Goal: Check status: Check status

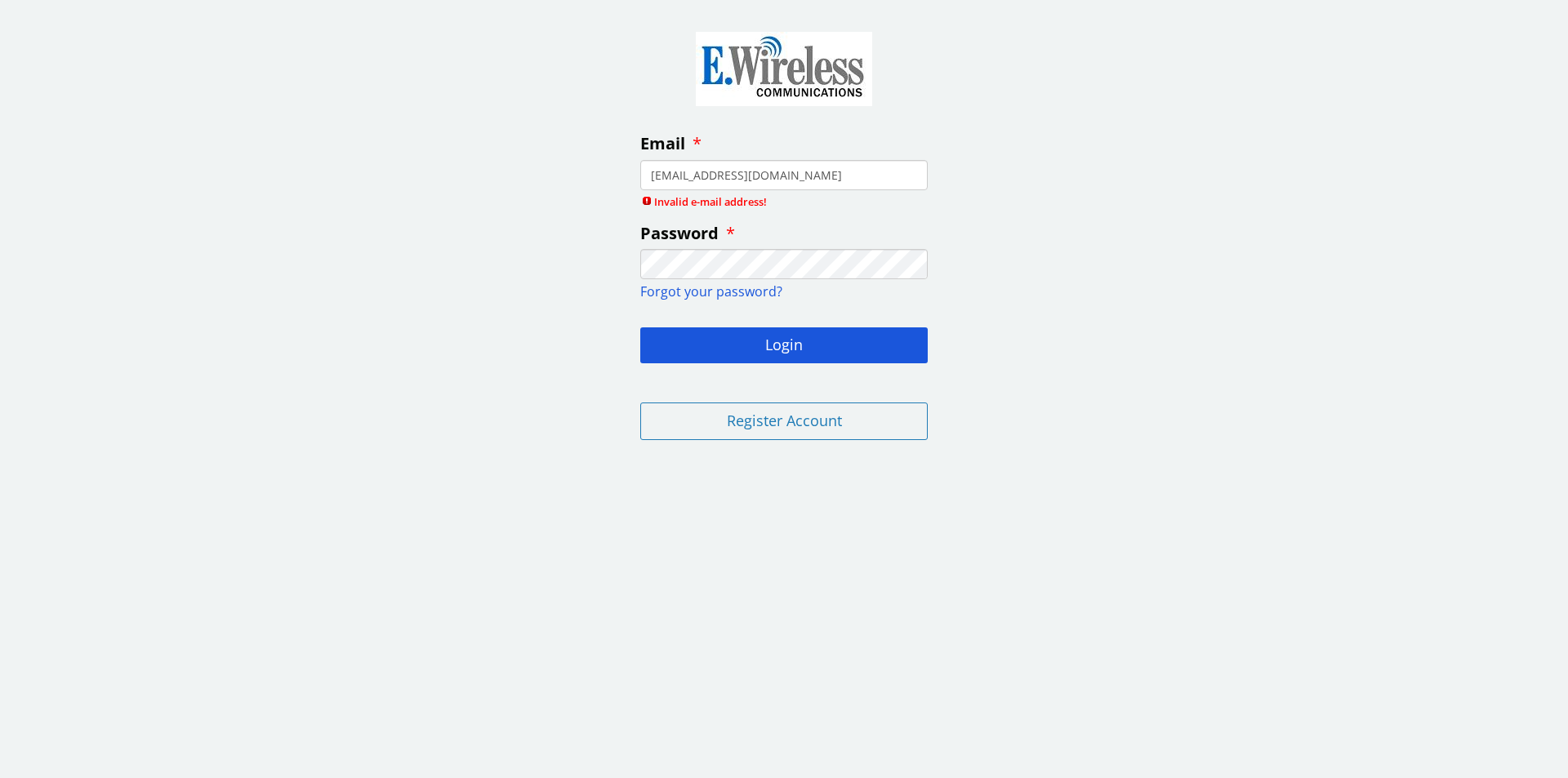
type input "[EMAIL_ADDRESS][DOMAIN_NAME]"
click at [774, 349] on button "Login" at bounding box center [784, 345] width 288 height 36
click at [763, 344] on button "Login" at bounding box center [784, 345] width 288 height 36
click at [650, 173] on input "[EMAIL_ADDRESS][DOMAIN_NAME]" at bounding box center [784, 175] width 288 height 30
click at [640, 328] on button "Login" at bounding box center [784, 345] width 288 height 36
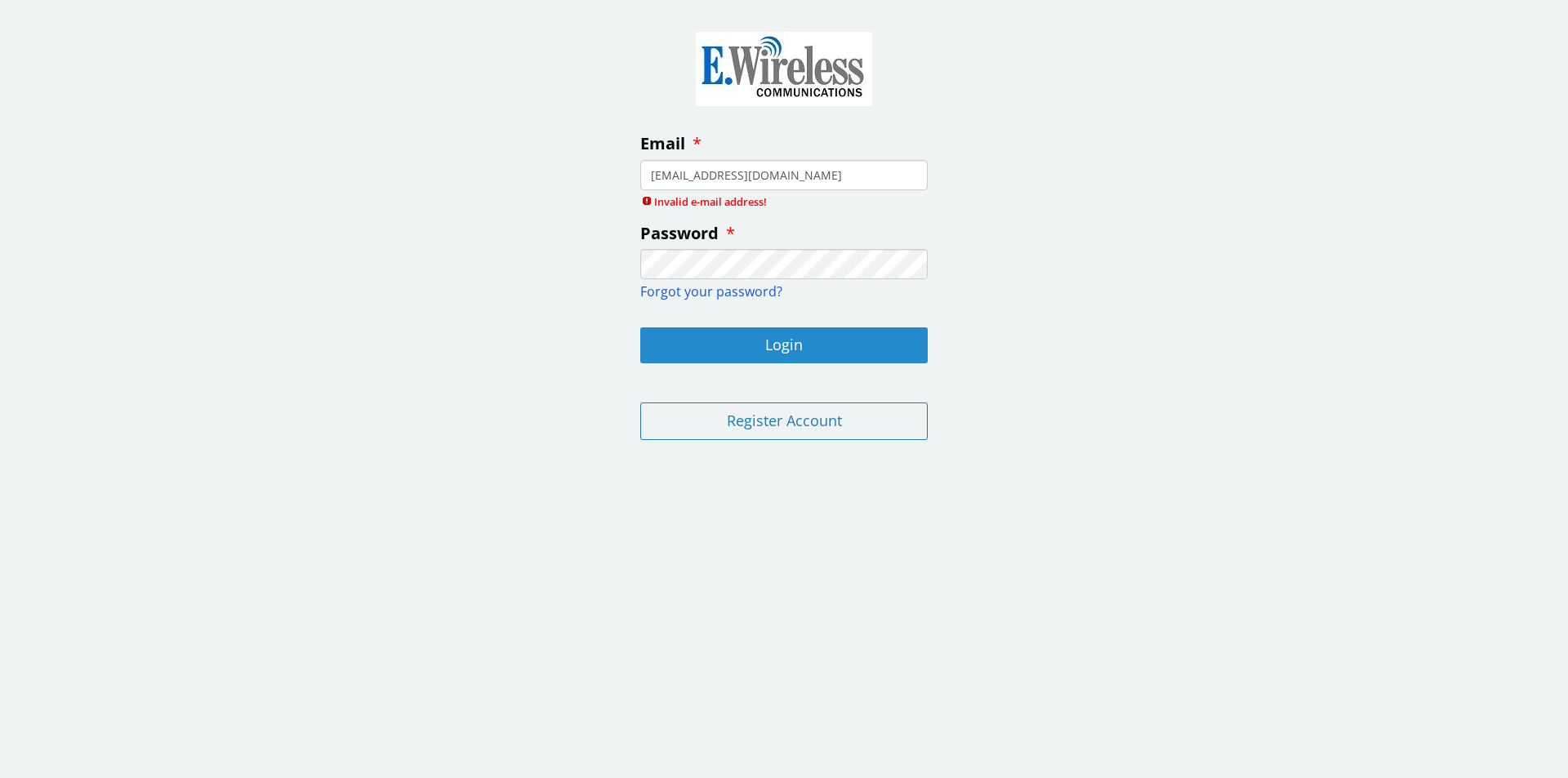
click at [838, 335] on button "Login" at bounding box center [784, 345] width 288 height 36
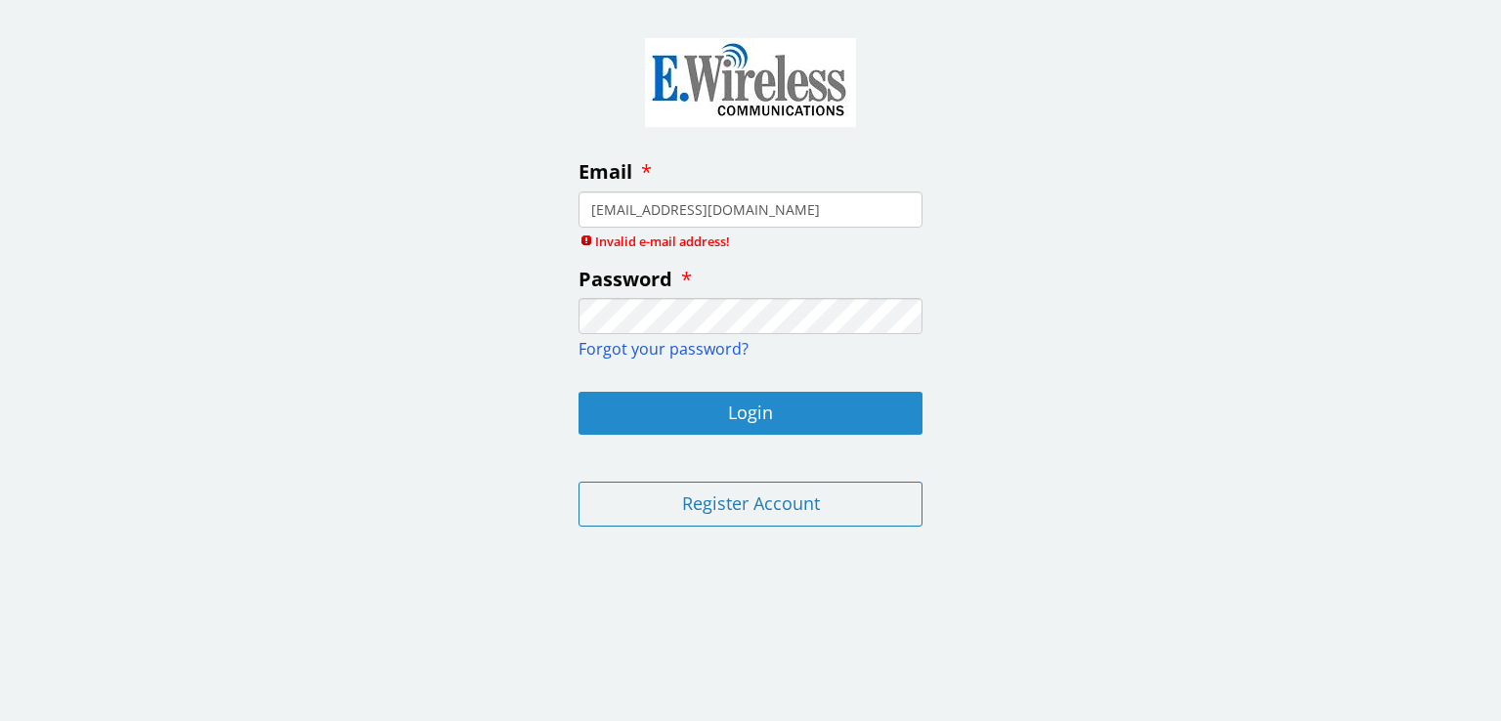
click at [786, 417] on button "Login" at bounding box center [751, 413] width 344 height 43
click at [337, 274] on div "Email [EMAIL_ADDRESS][DOMAIN_NAME] Invalid e-mail address! Password Forgot your…" at bounding box center [750, 279] width 1501 height 528
click at [810, 426] on button "Login" at bounding box center [751, 413] width 344 height 43
click at [814, 427] on button "Login" at bounding box center [751, 413] width 344 height 43
drag, startPoint x: 775, startPoint y: 207, endPoint x: 215, endPoint y: 71, distance: 576.2
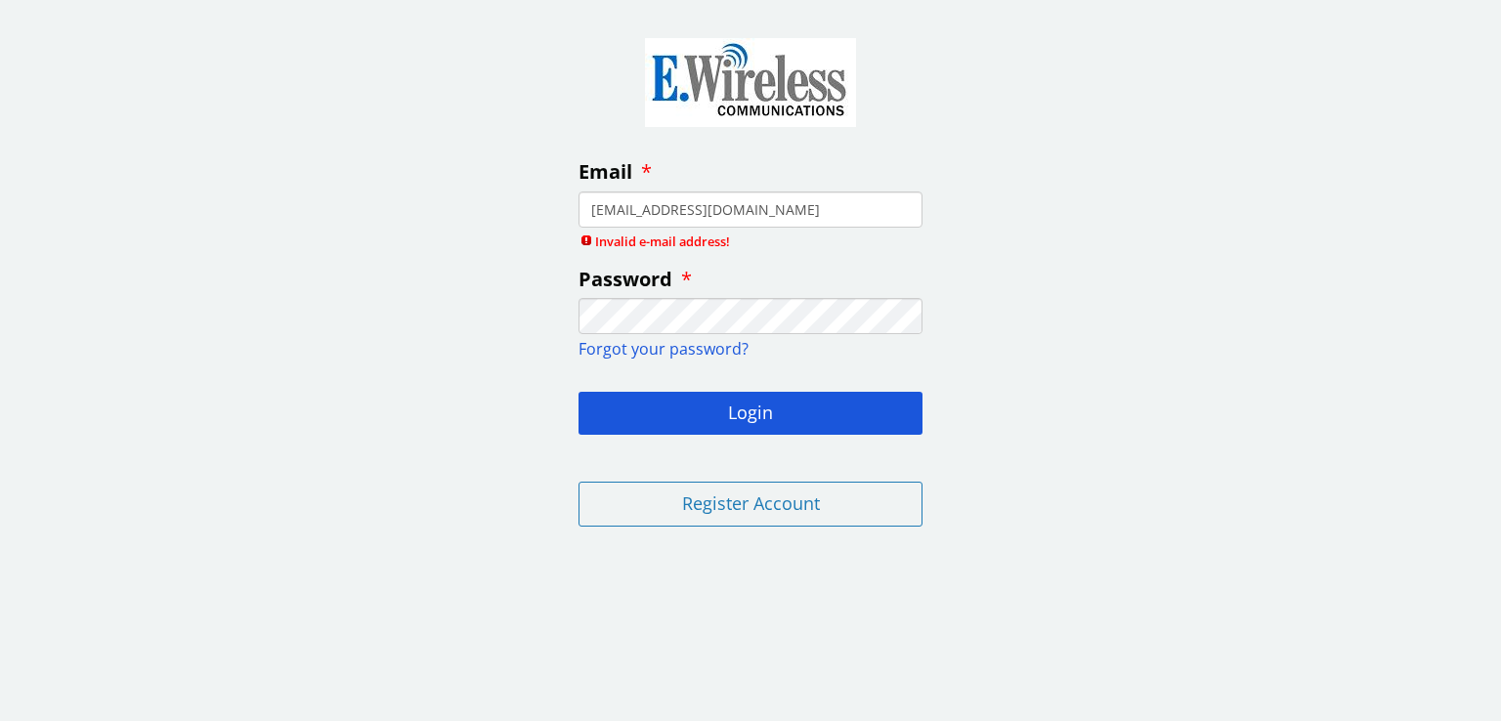
click at [505, 142] on div "Email [EMAIL_ADDRESS][DOMAIN_NAME] Invalid e-mail address! Password Forgot your…" at bounding box center [750, 279] width 1501 height 528
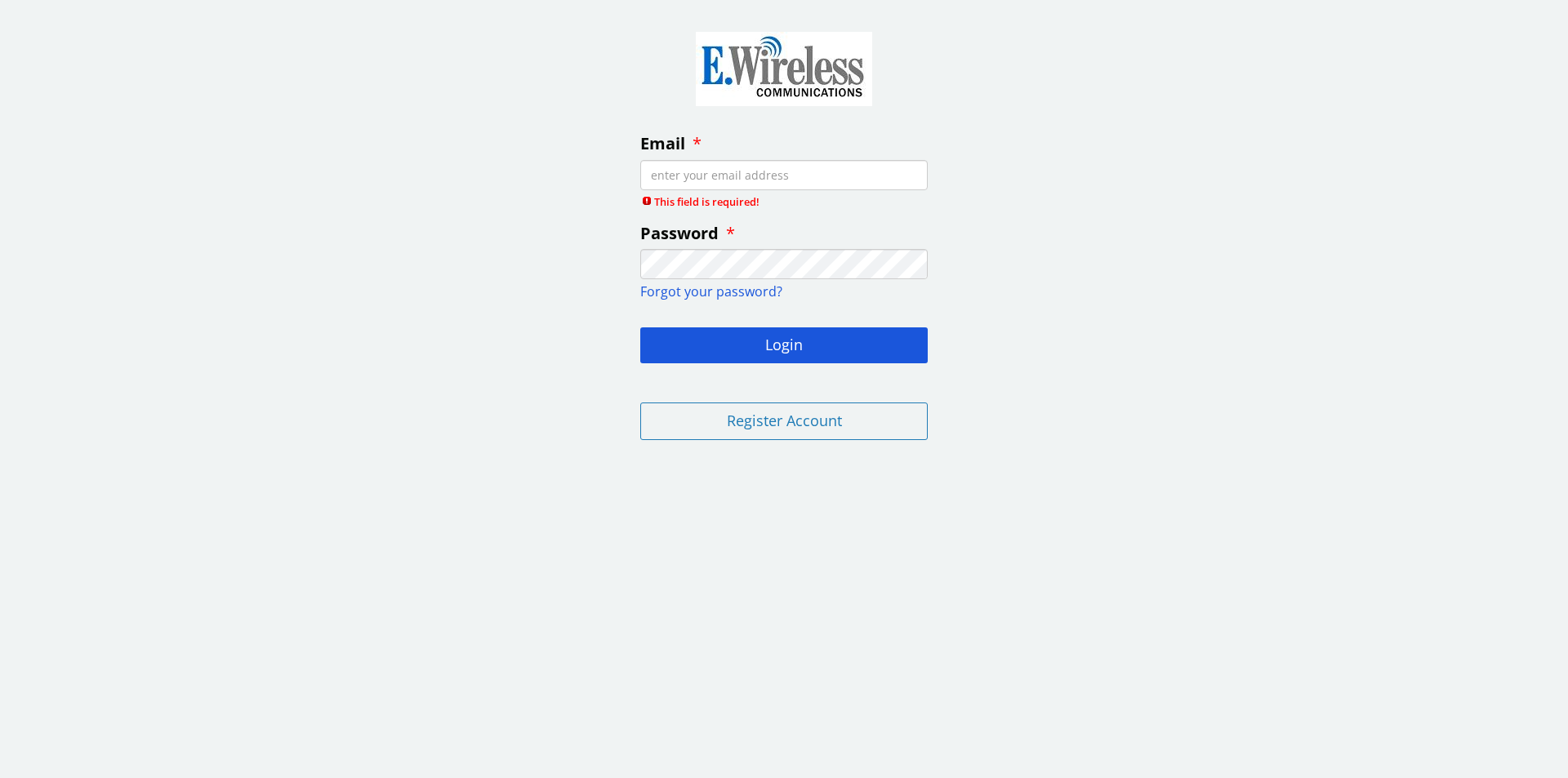
click at [707, 191] on div "Email This field is required!" at bounding box center [784, 170] width 288 height 77
click at [705, 186] on input "Email" at bounding box center [784, 175] width 288 height 30
paste input "[EMAIL_ADDRESS][DOMAIN_NAME]"
drag, startPoint x: 651, startPoint y: 174, endPoint x: 638, endPoint y: 174, distance: 13.0
click at [638, 174] on fieldset "Email [EMAIL_ADDRESS][DOMAIN_NAME] Invalid e-mail address! Password Forgot your…" at bounding box center [784, 233] width 313 height 441
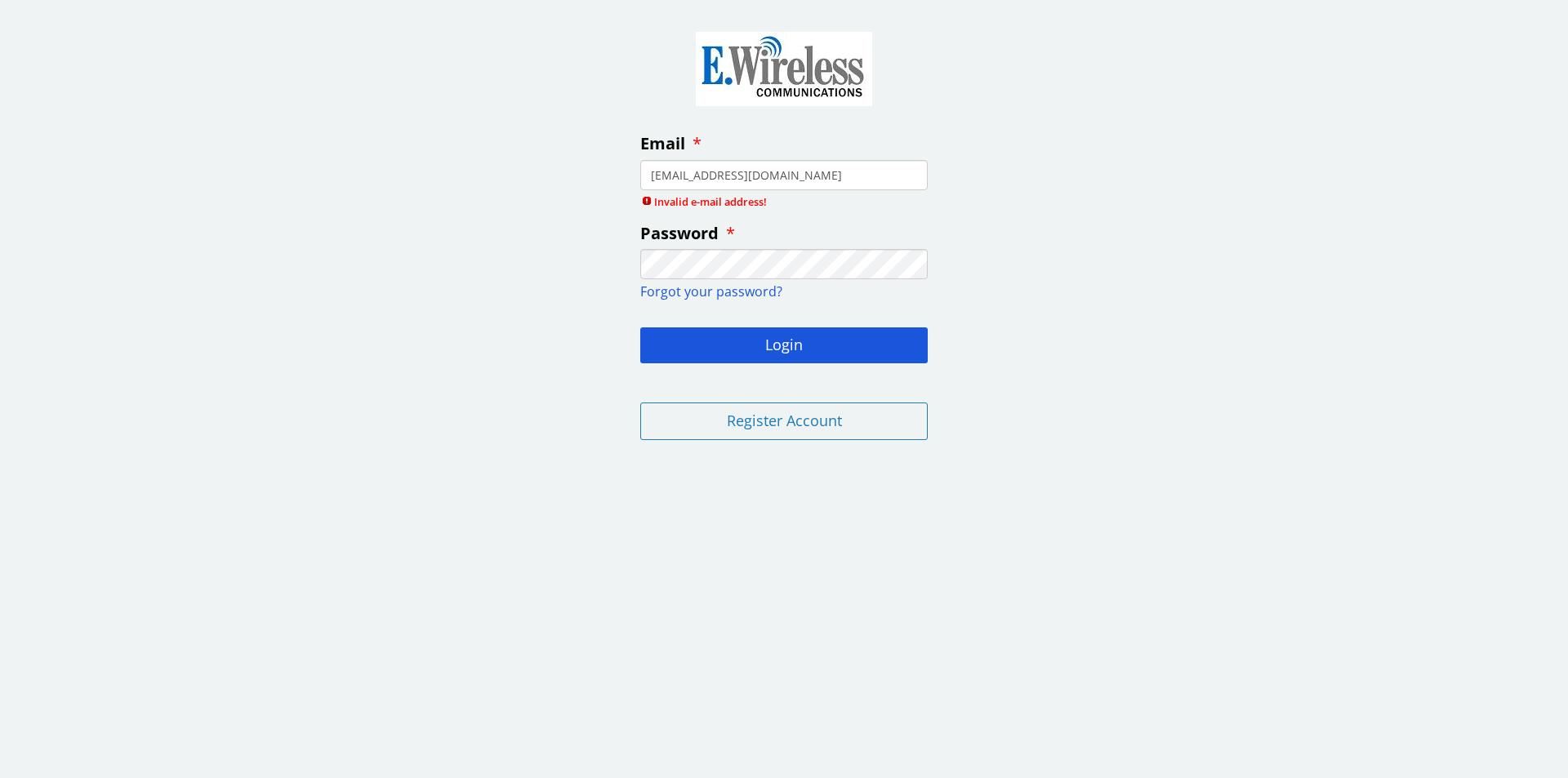
drag, startPoint x: 846, startPoint y: 169, endPoint x: 485, endPoint y: 125, distance: 363.7
click at [501, 125] on div "Email [EMAIL_ADDRESS][DOMAIN_NAME] Invalid e-mail address! Password Forgot your…" at bounding box center [784, 233] width 1568 height 441
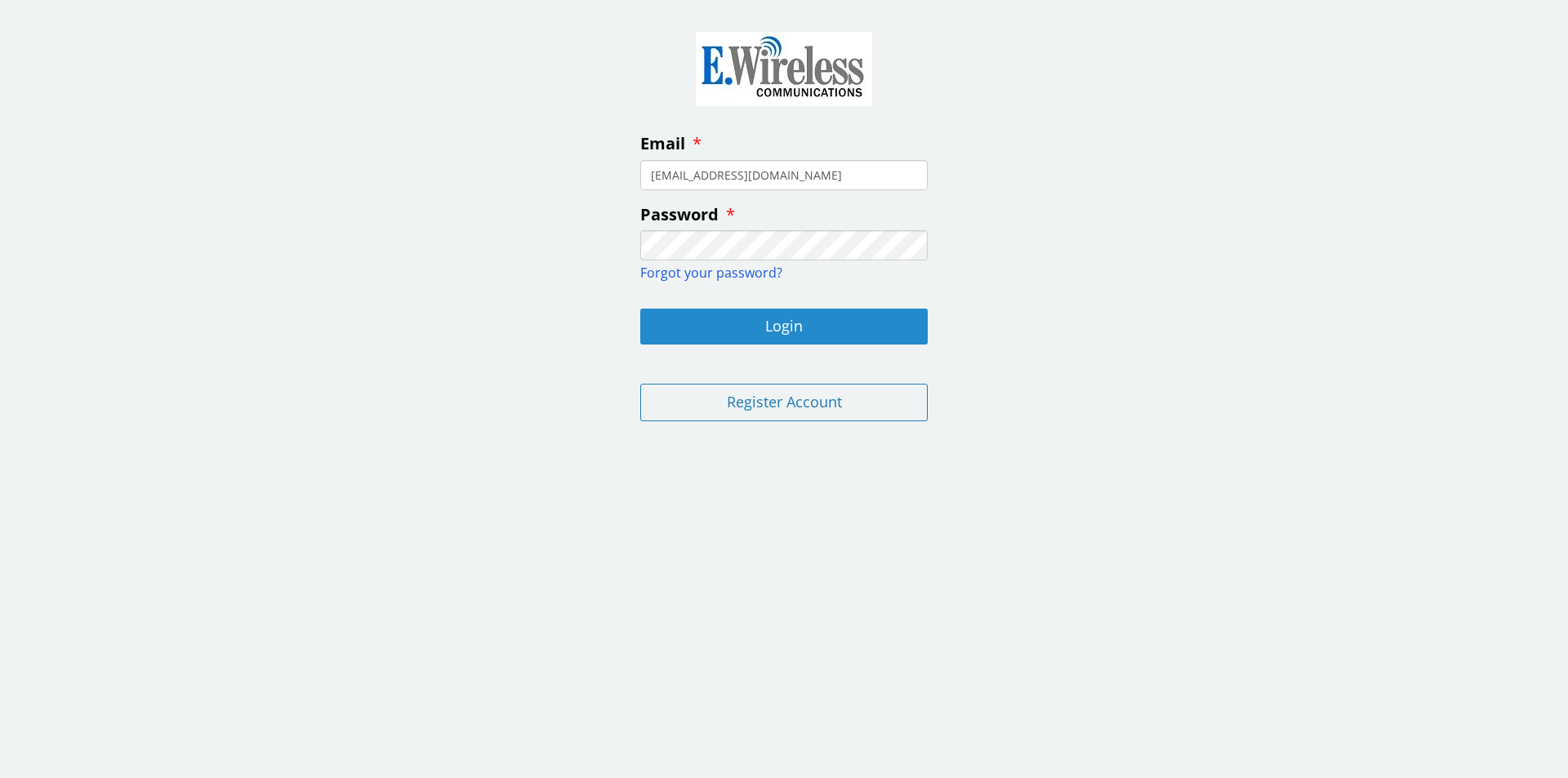
click at [823, 323] on button "Login" at bounding box center [784, 326] width 288 height 36
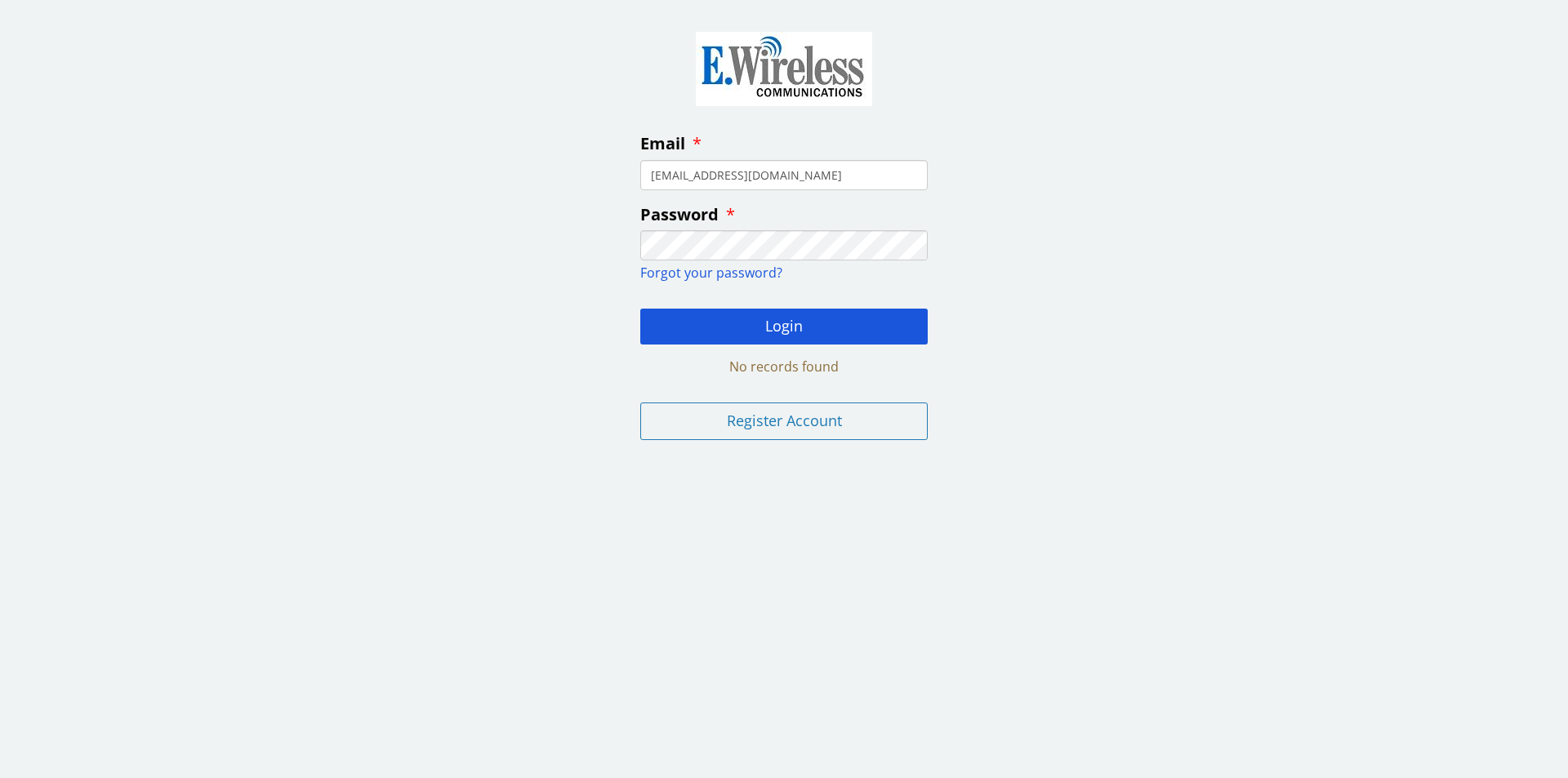
drag, startPoint x: 842, startPoint y: 183, endPoint x: 545, endPoint y: 193, distance: 297.2
click at [547, 194] on div "Email [EMAIL_ADDRESS][DOMAIN_NAME] Password Forgot your password? Login No reco…" at bounding box center [784, 233] width 1568 height 441
paste input "[EMAIL_ADDRESS][DOMAIN_NAME]"
type input "[EMAIL_ADDRESS][DOMAIN_NAME]"
click at [578, 230] on div "Email [EMAIL_ADDRESS][DOMAIN_NAME] Password Forgot your password? Login No reco…" at bounding box center [784, 233] width 1568 height 441
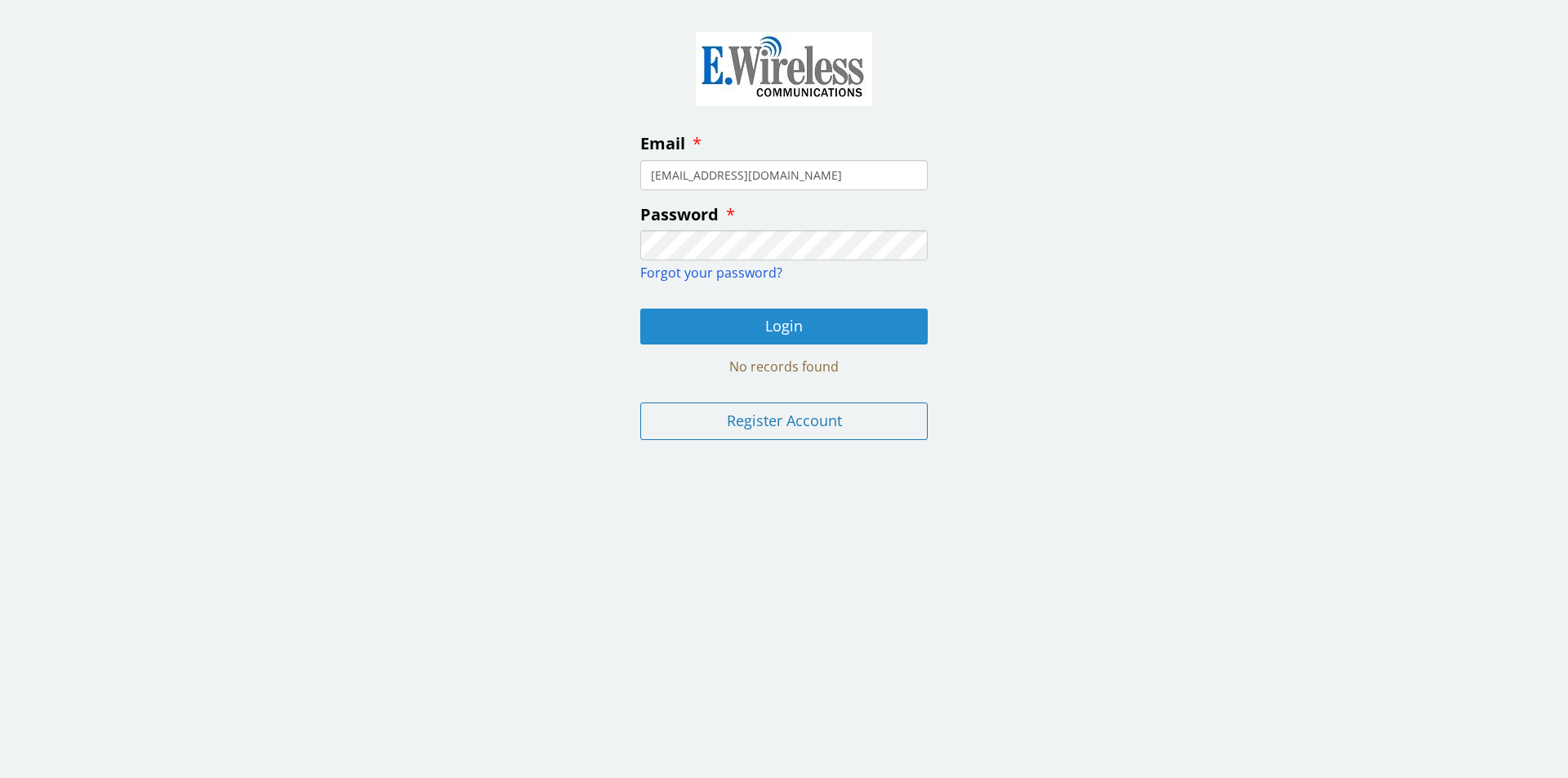
click at [720, 313] on button "Login" at bounding box center [784, 326] width 288 height 36
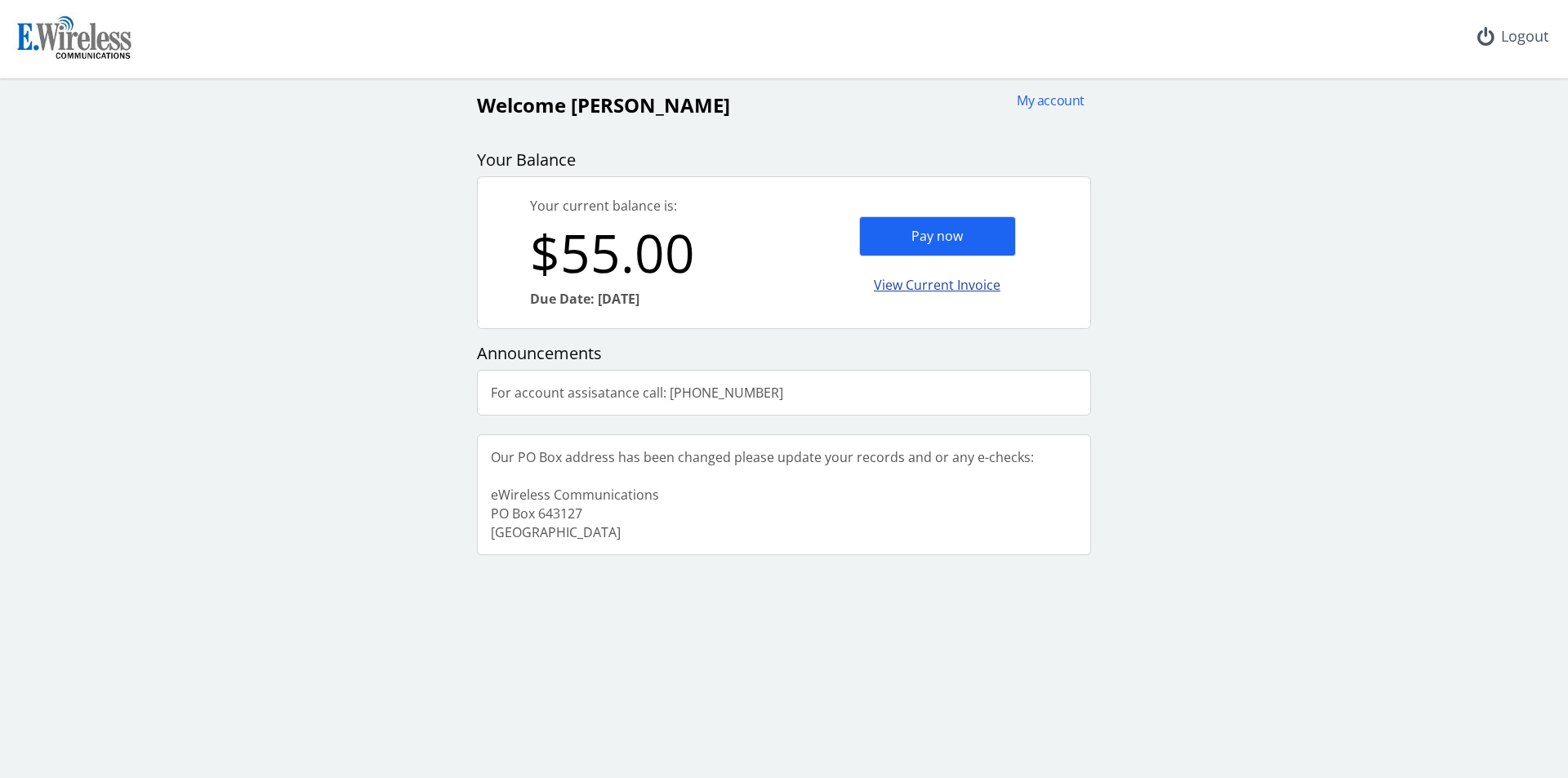
click at [958, 278] on div "View Current Invoice" at bounding box center [938, 286] width 157 height 38
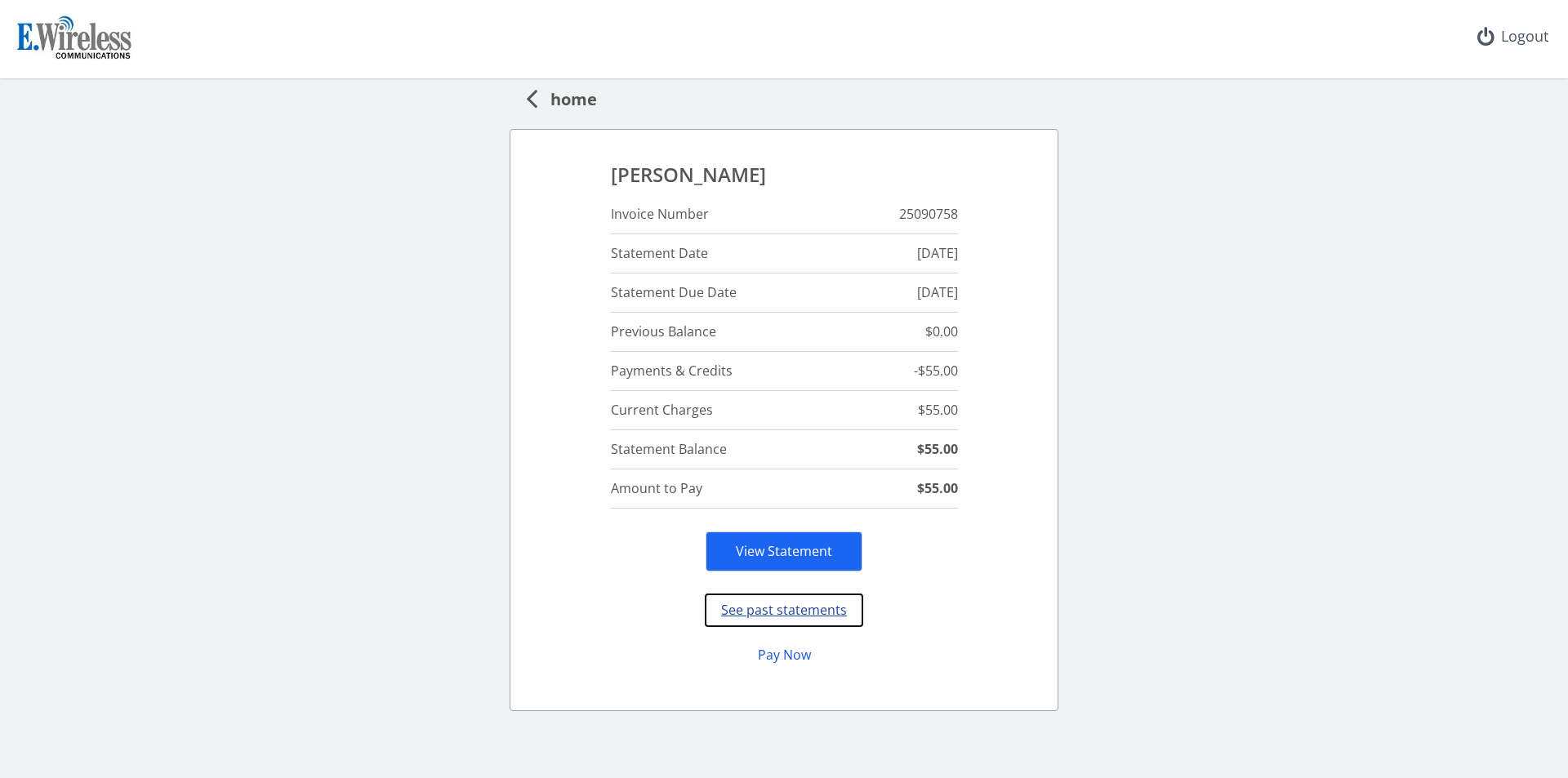
click at [819, 618] on button "See past statements" at bounding box center [784, 610] width 157 height 32
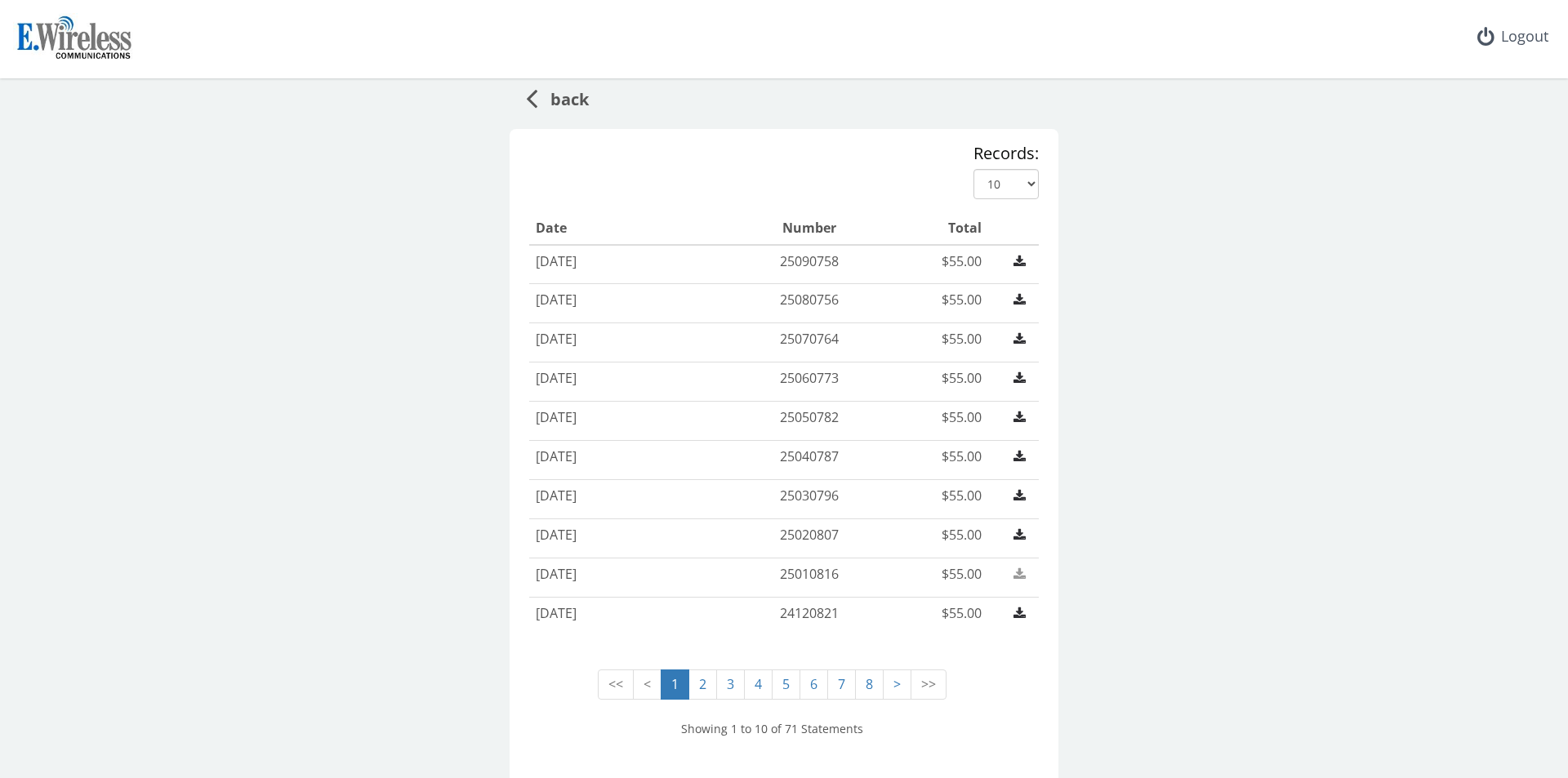
click at [1021, 575] on link at bounding box center [1020, 574] width 25 height 18
click at [1014, 577] on icon at bounding box center [1020, 574] width 13 height 13
click at [1014, 532] on icon at bounding box center [1020, 535] width 13 height 13
click at [1018, 491] on icon at bounding box center [1020, 496] width 13 height 13
click at [1016, 454] on icon at bounding box center [1020, 457] width 13 height 13
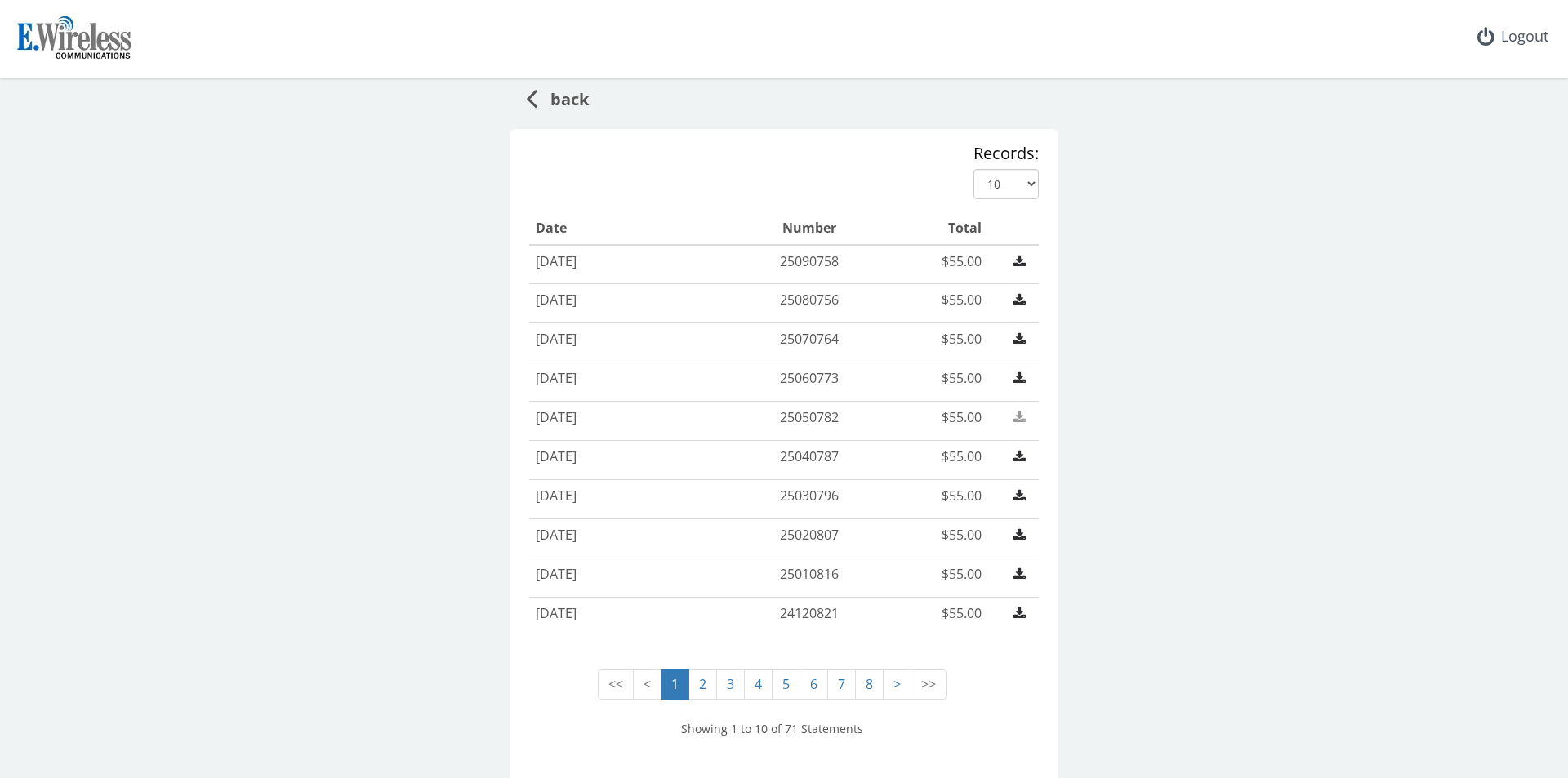
click at [1019, 418] on icon at bounding box center [1020, 418] width 13 height 13
click at [1016, 378] on icon at bounding box center [1020, 379] width 13 height 13
click at [1007, 331] on link at bounding box center [1020, 339] width 25 height 18
click at [1007, 303] on link at bounding box center [1020, 300] width 25 height 18
click at [1022, 262] on link at bounding box center [1020, 262] width 25 height 18
